Goal: Navigation & Orientation: Find specific page/section

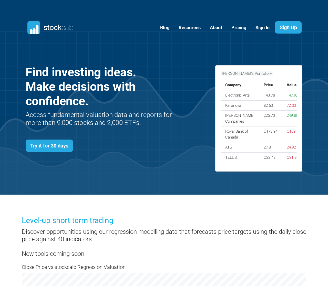
click at [51, 27] on icon at bounding box center [50, 27] width 46 height 13
click at [162, 28] on link "Blog" at bounding box center [164, 28] width 17 height 13
